Goal: Task Accomplishment & Management: Manage account settings

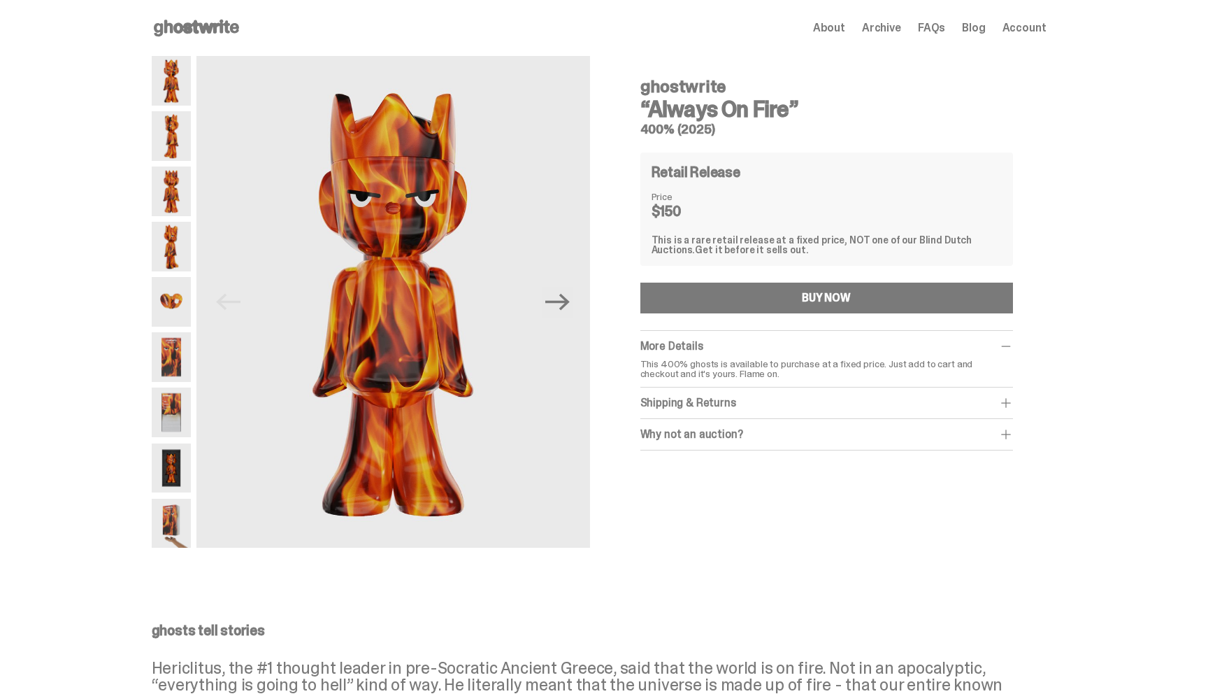
click at [188, 29] on use at bounding box center [196, 28] width 85 height 17
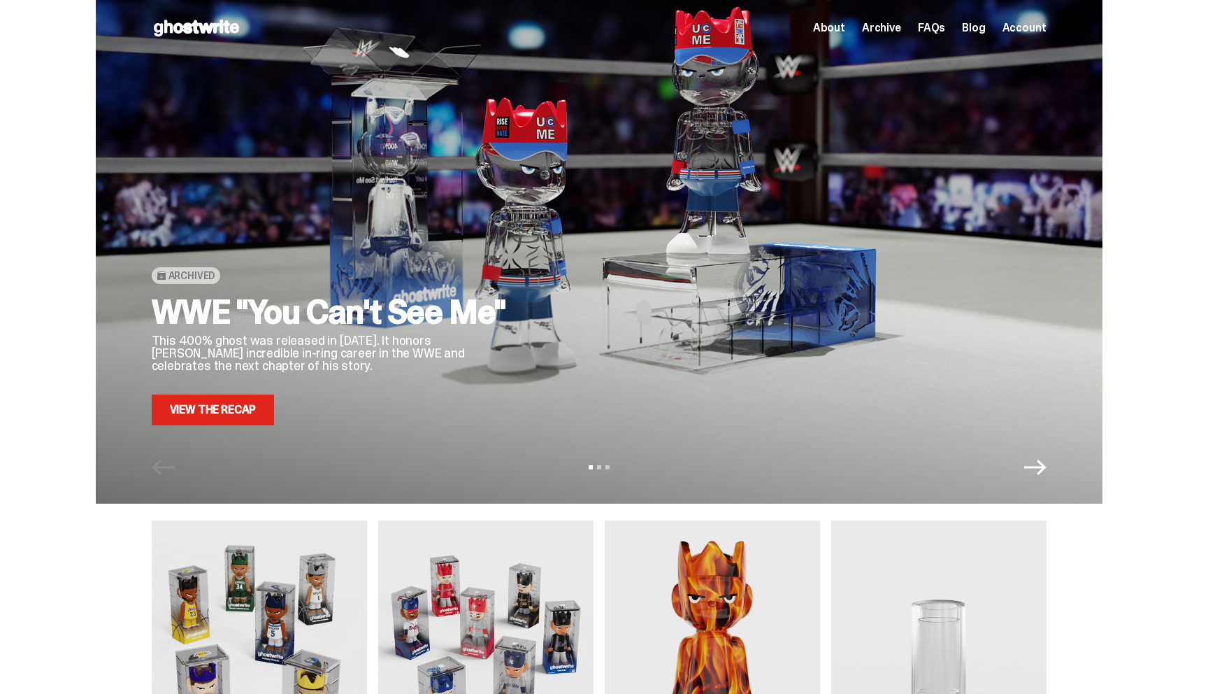
click at [1045, 22] on span "Account" at bounding box center [1025, 27] width 44 height 11
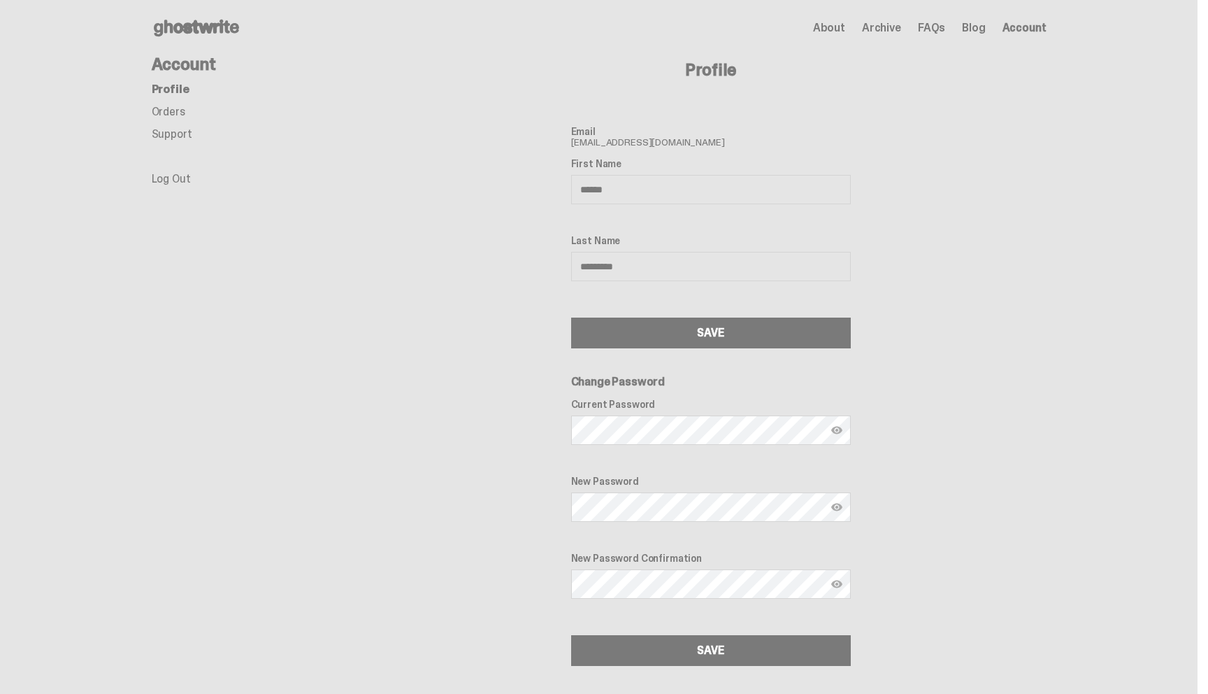
click at [169, 178] on link "Log Out" at bounding box center [171, 178] width 39 height 15
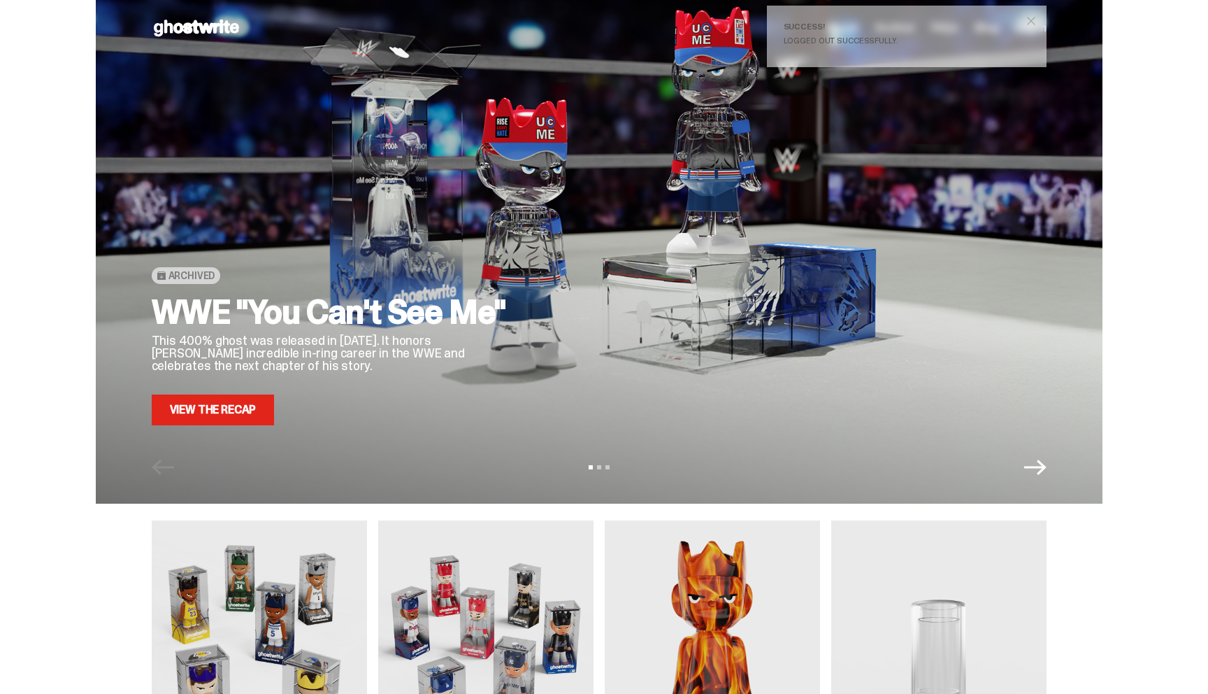
click at [1035, 22] on span "close" at bounding box center [1031, 21] width 14 height 14
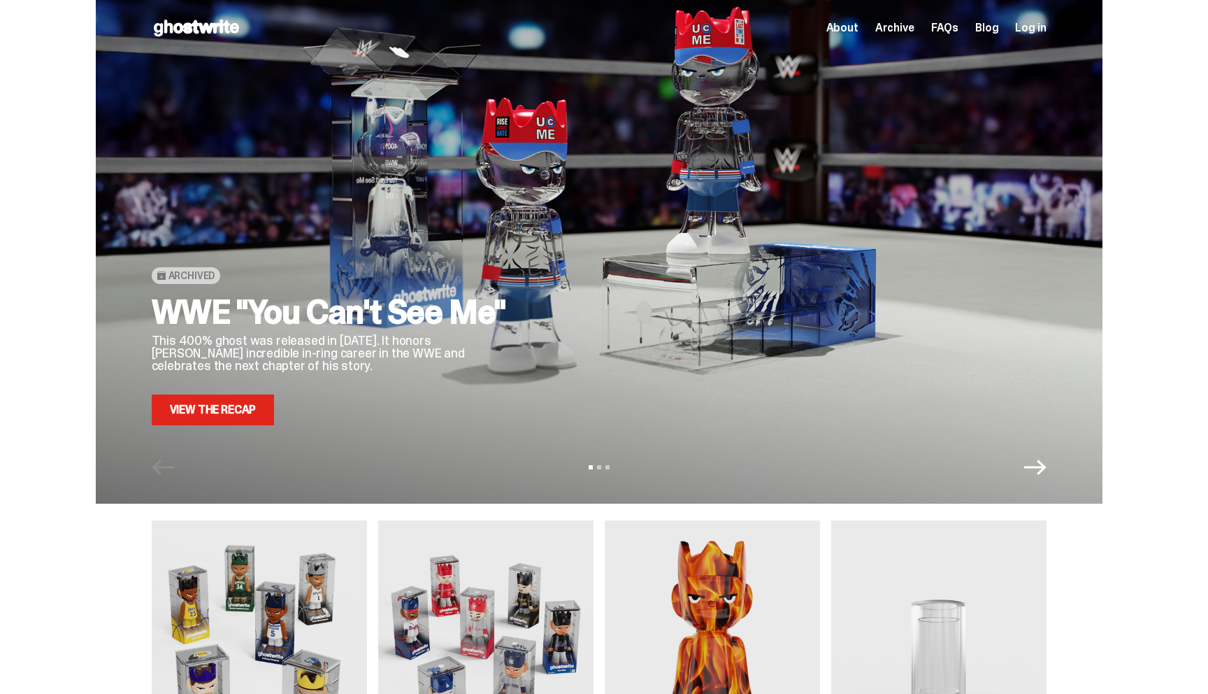
click at [1026, 29] on span "Log in" at bounding box center [1030, 27] width 31 height 11
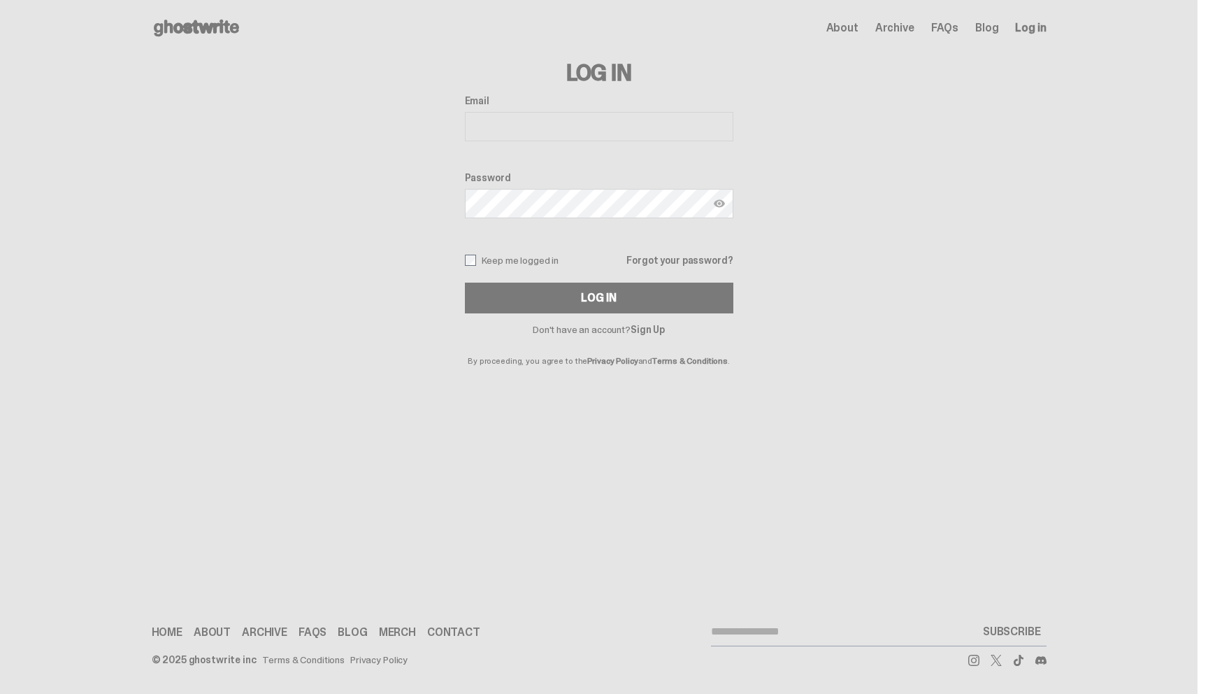
click at [525, 133] on input "Email" at bounding box center [599, 126] width 269 height 29
type input "**********"
click at [561, 298] on button "Log In" at bounding box center [599, 298] width 269 height 31
